Goal: Transaction & Acquisition: Purchase product/service

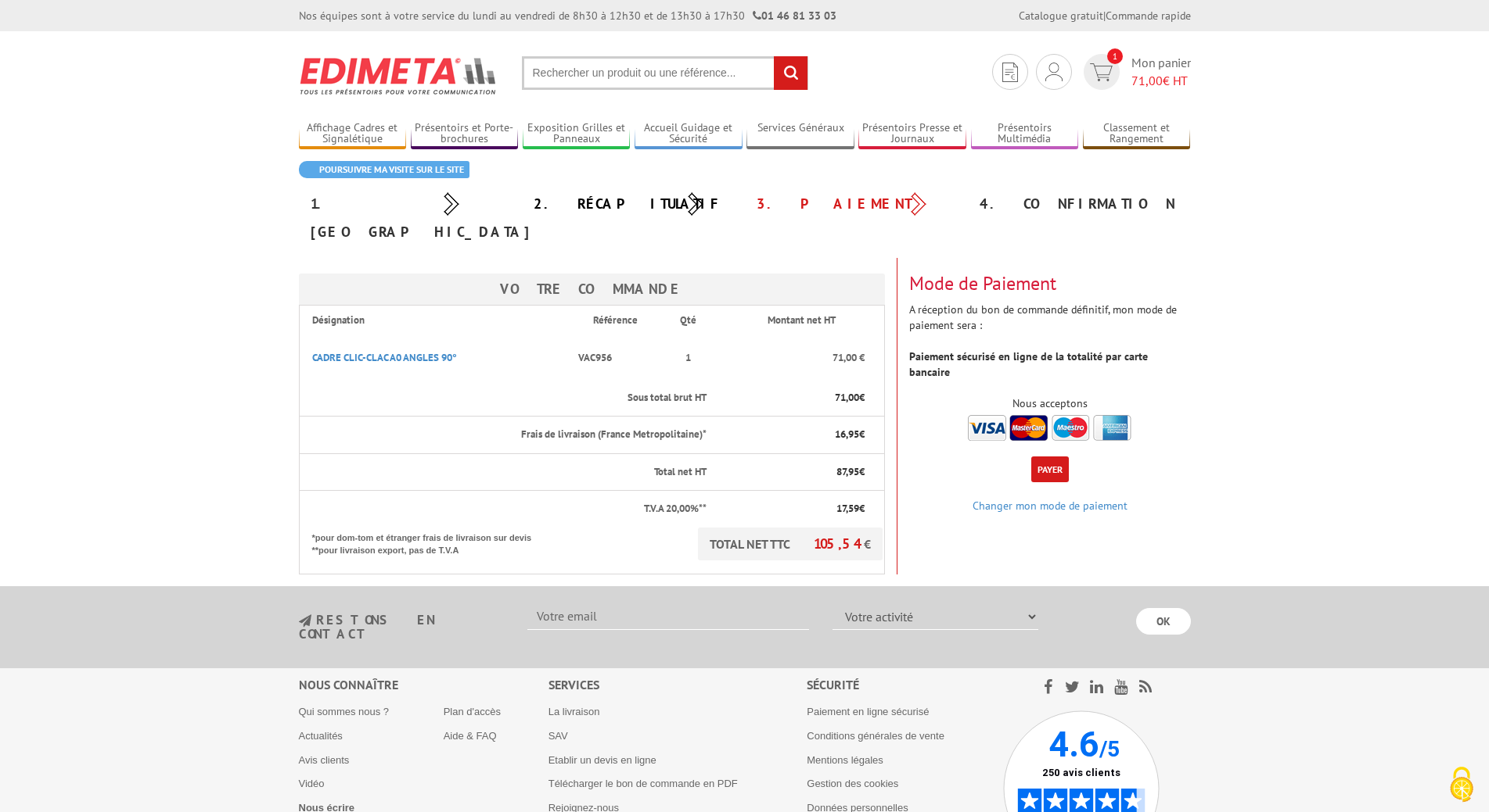
click at [1049, 457] on button "Payer" at bounding box center [1050, 470] width 37 height 26
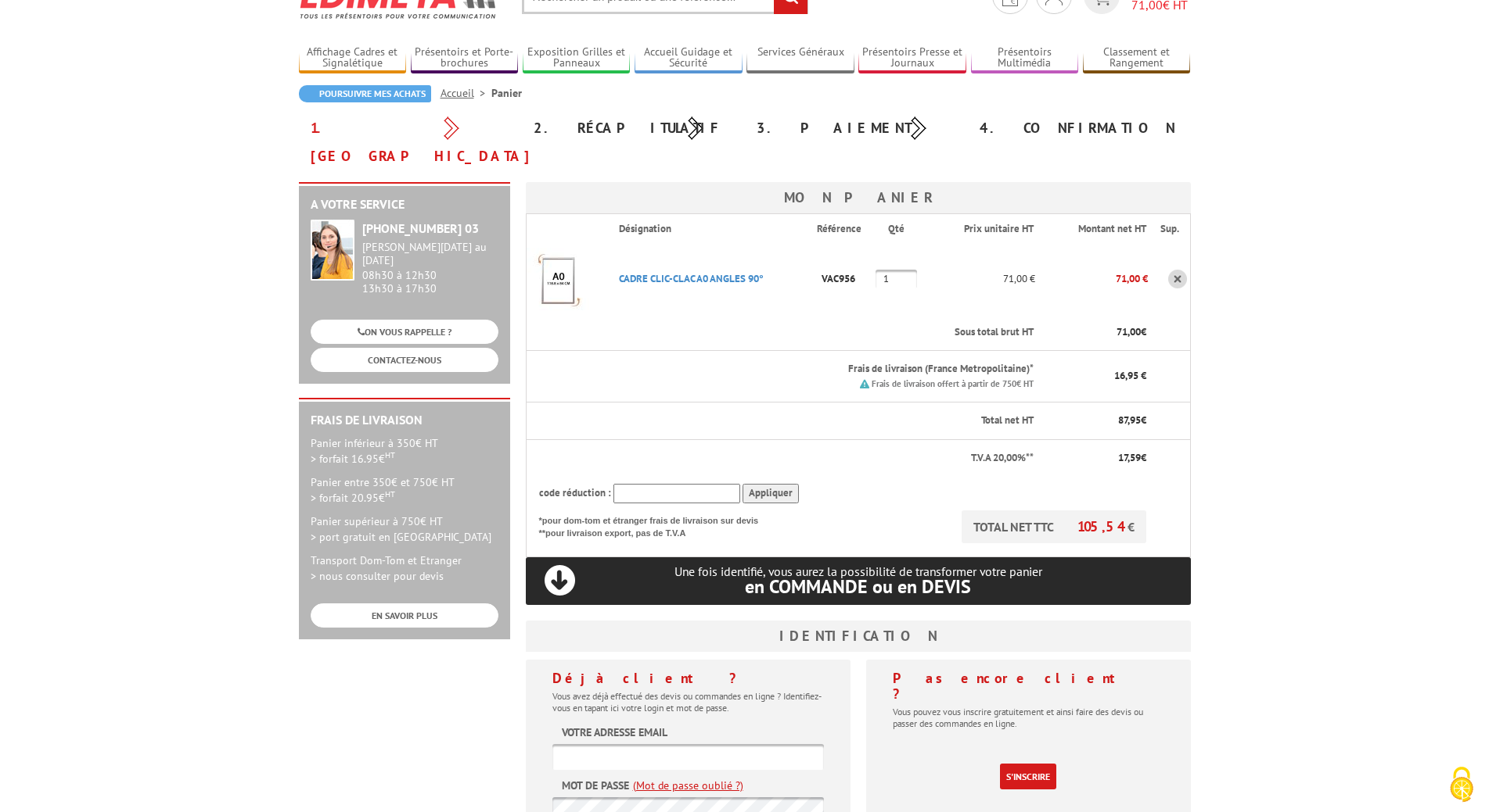
scroll to position [234, 0]
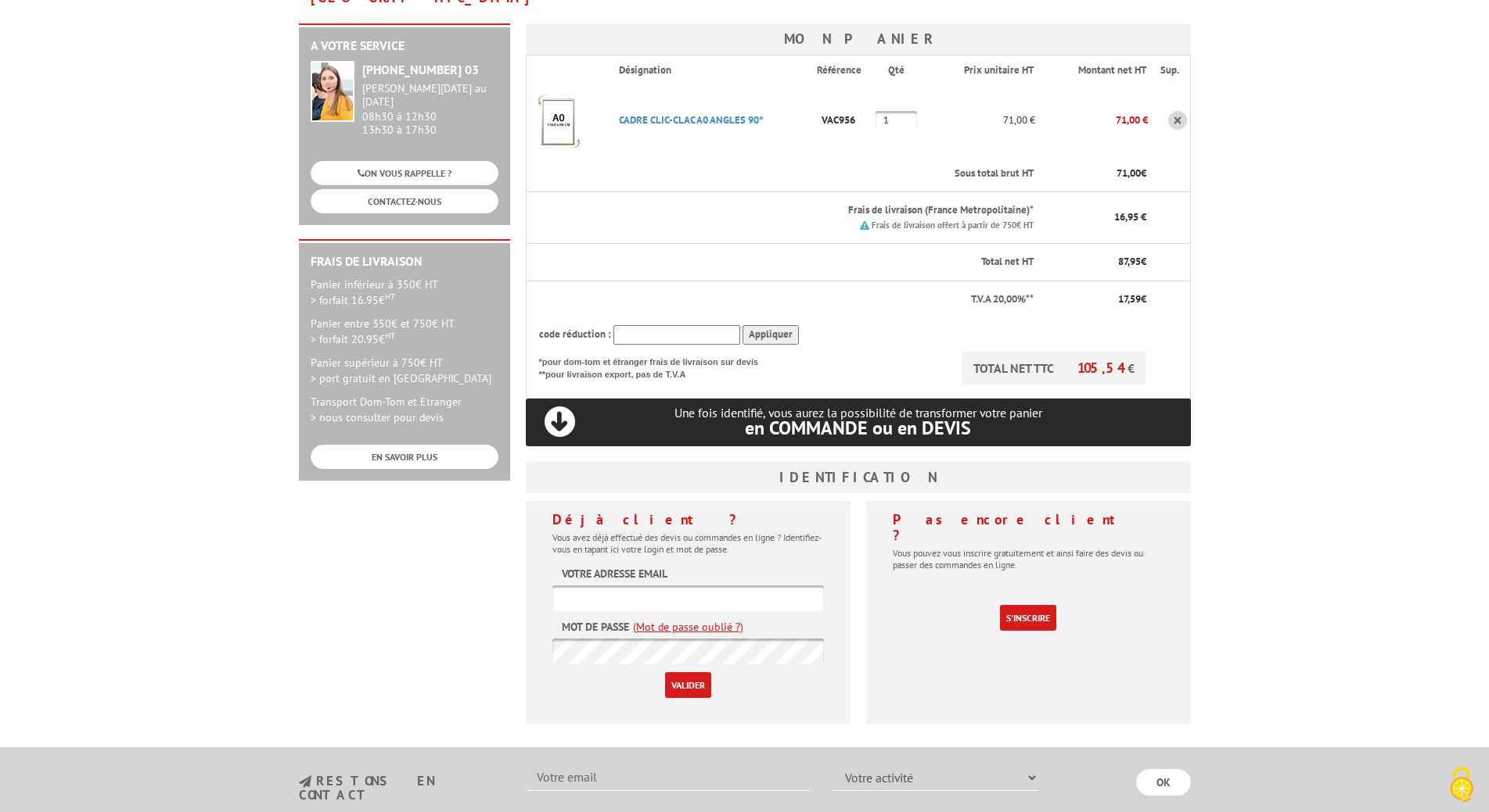
type input "appros@bkevent.fr"
click at [701, 673] on input "Valider" at bounding box center [688, 686] width 46 height 26
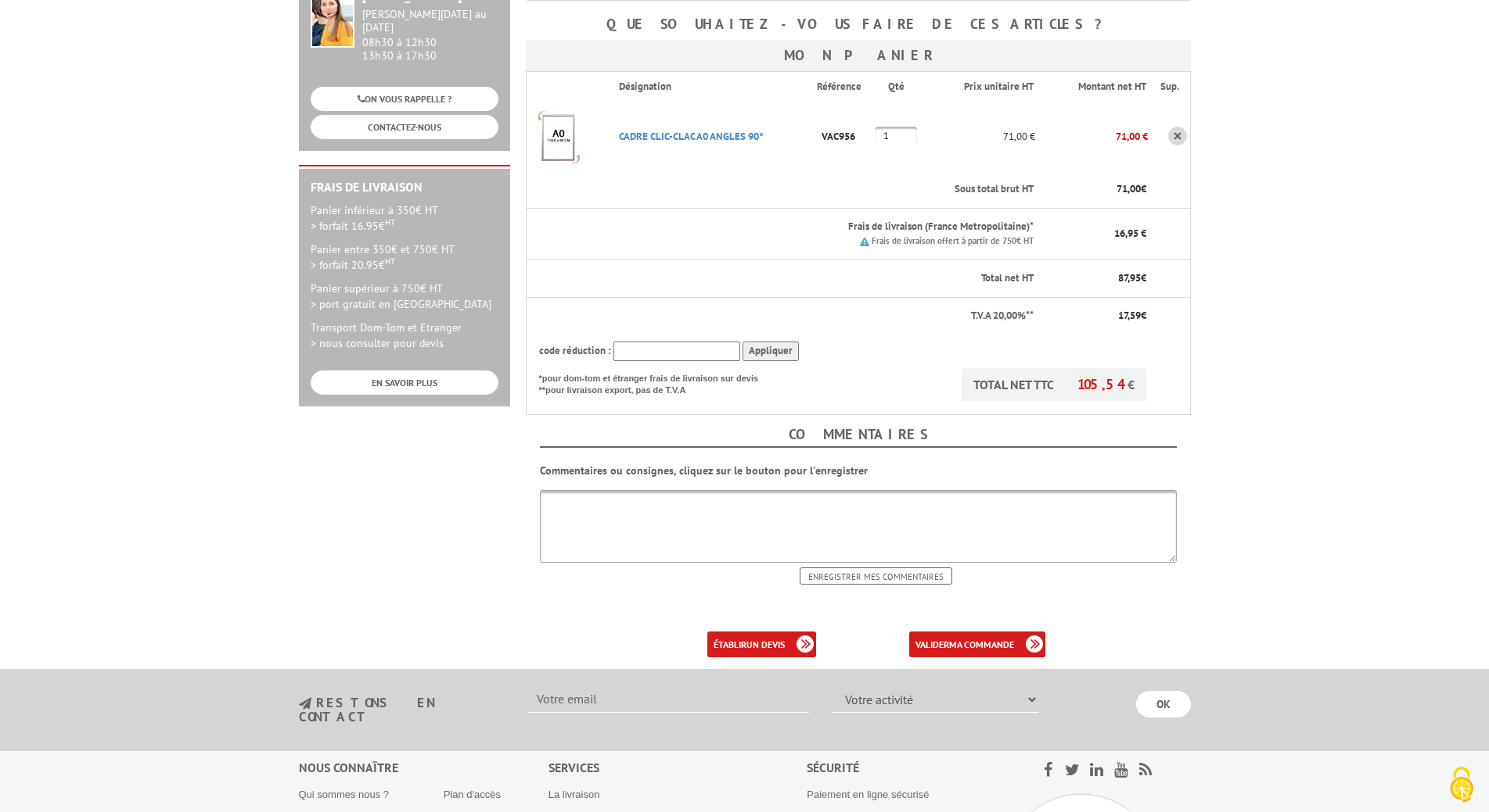
scroll to position [313, 0]
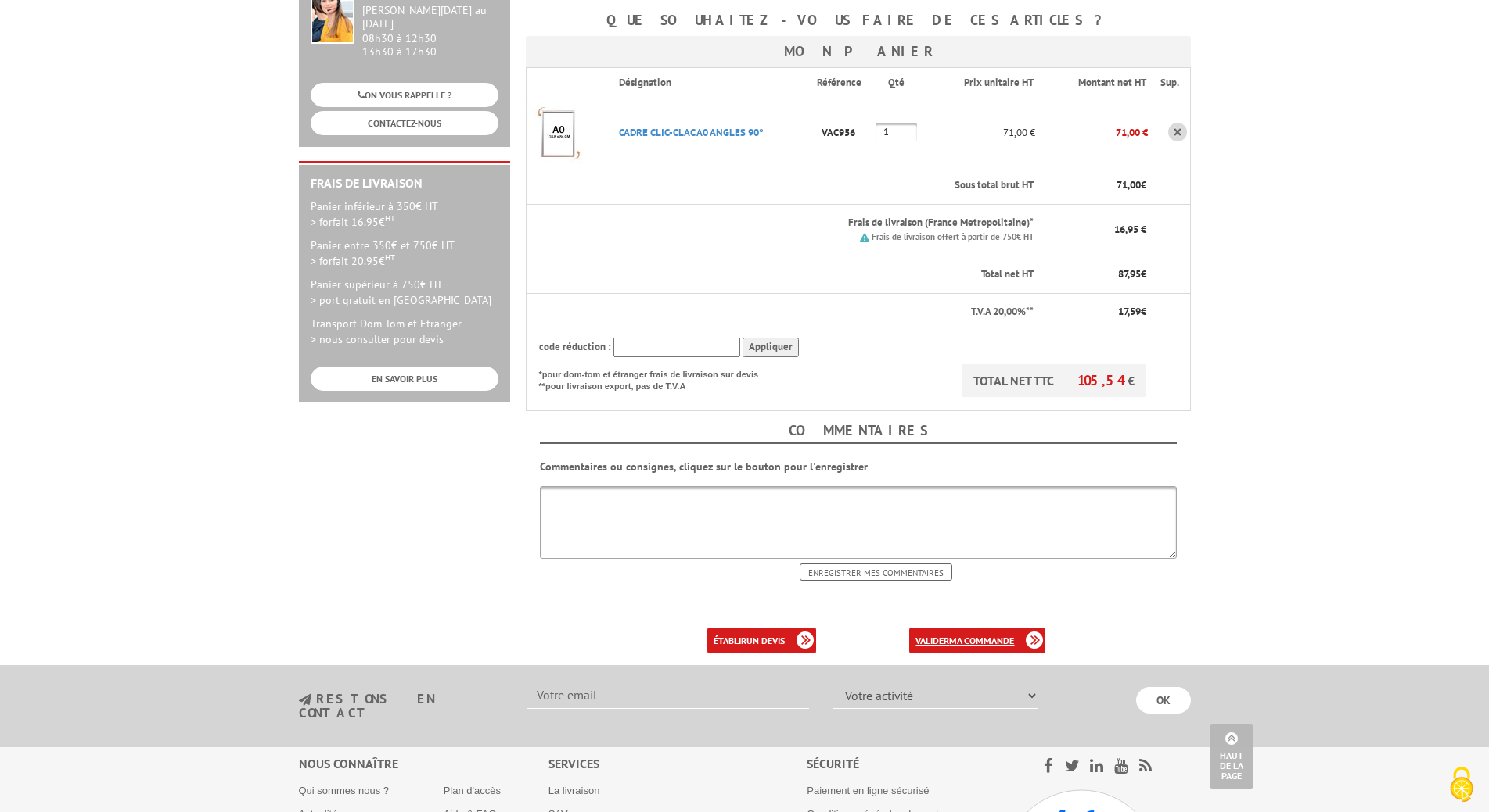
click at [959, 635] on b "ma commande" at bounding box center [982, 640] width 65 height 11
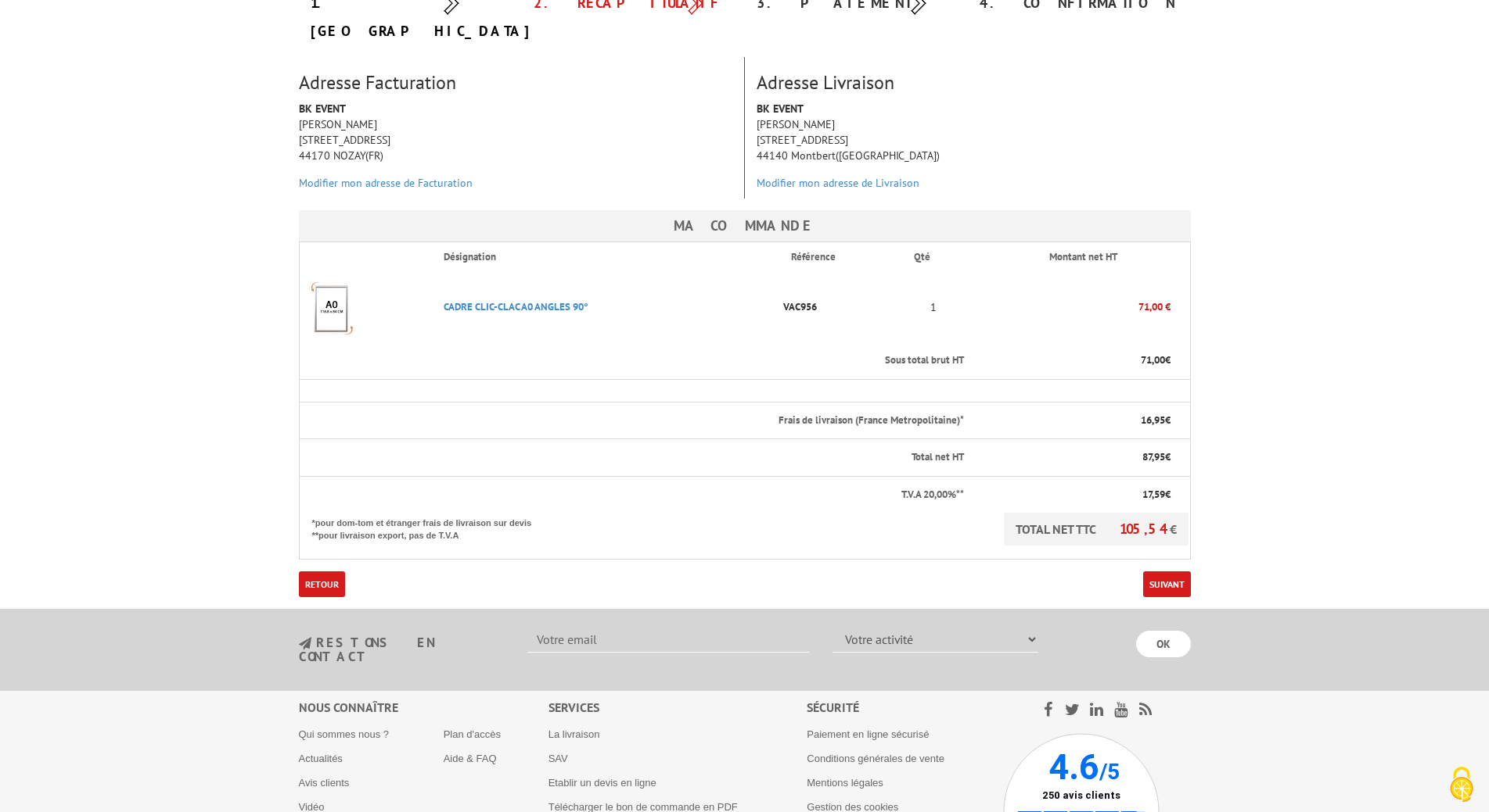
scroll to position [209, 0]
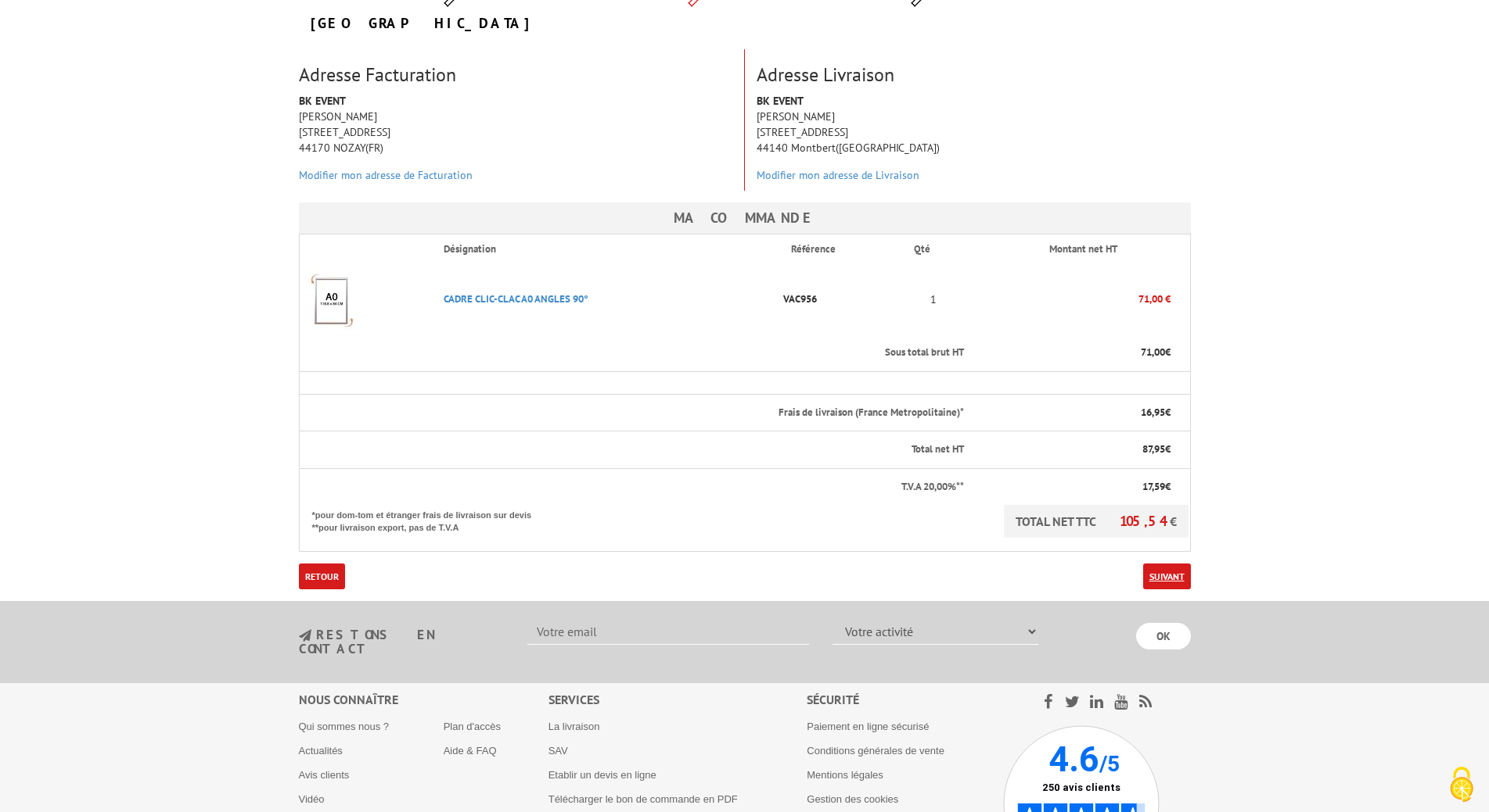
click at [1175, 564] on link "Suivant" at bounding box center [1166, 577] width 48 height 26
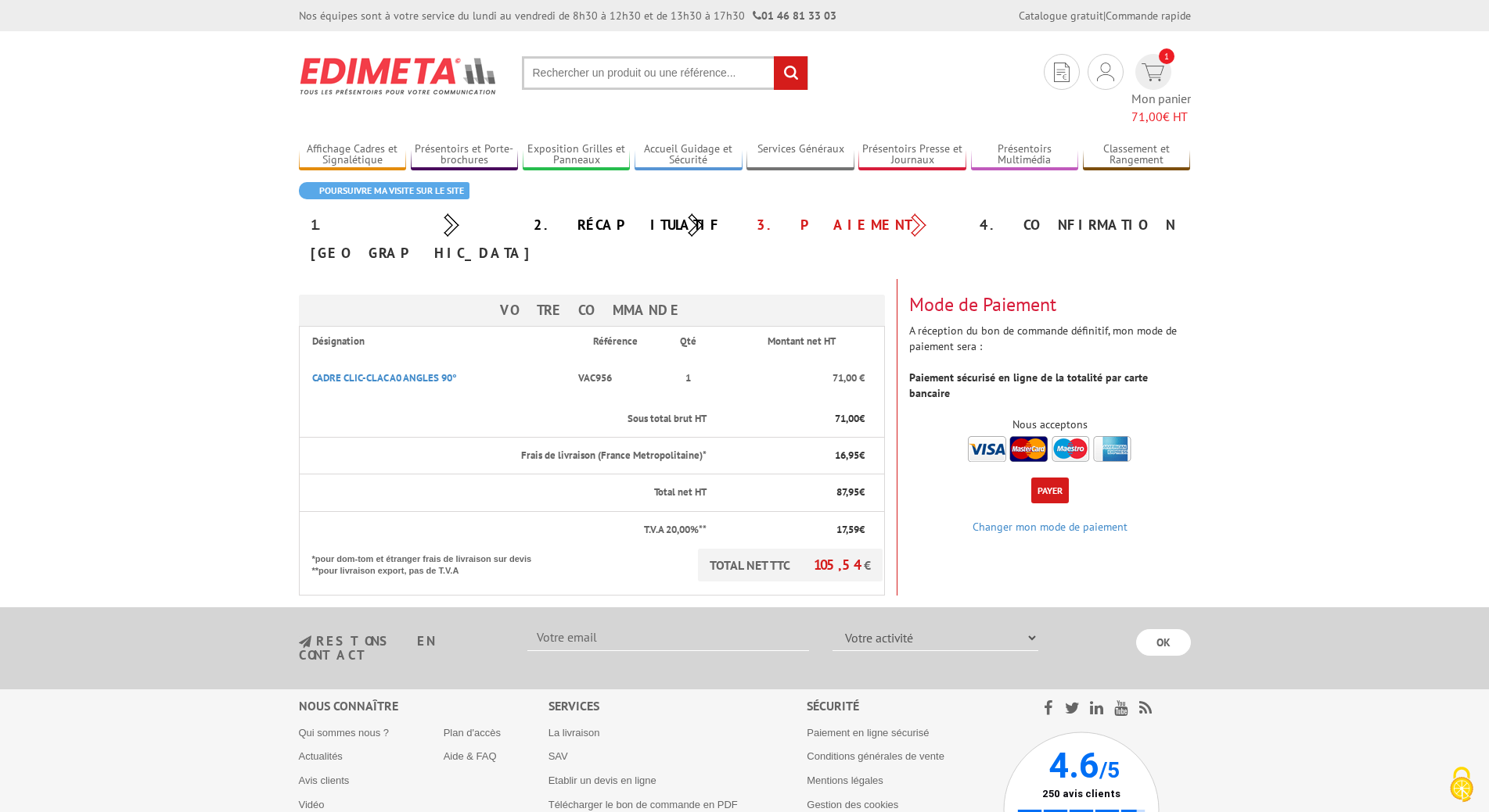
click at [1063, 447] on div "Mode de Paiement A réception du bon de commande définitif, mon mode de paiement…" at bounding box center [1050, 372] width 305 height 186
click at [1049, 477] on button "Payer" at bounding box center [1050, 491] width 37 height 26
